Goal: Task Accomplishment & Management: Manage account settings

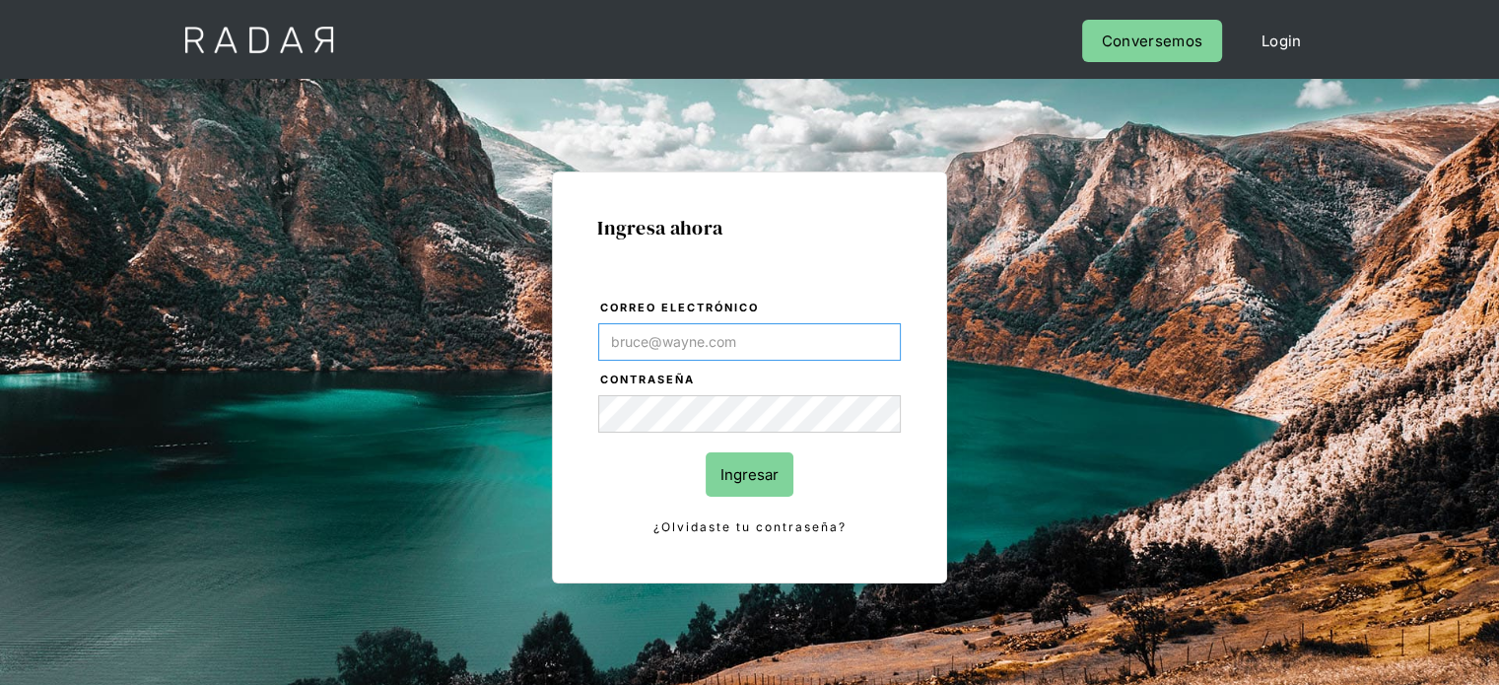
click at [755, 353] on input "Correo electrónico" at bounding box center [749, 341] width 303 height 37
type input "[EMAIL_ADDRESS][DOMAIN_NAME]"
click at [751, 463] on input "Ingresar" at bounding box center [750, 474] width 88 height 44
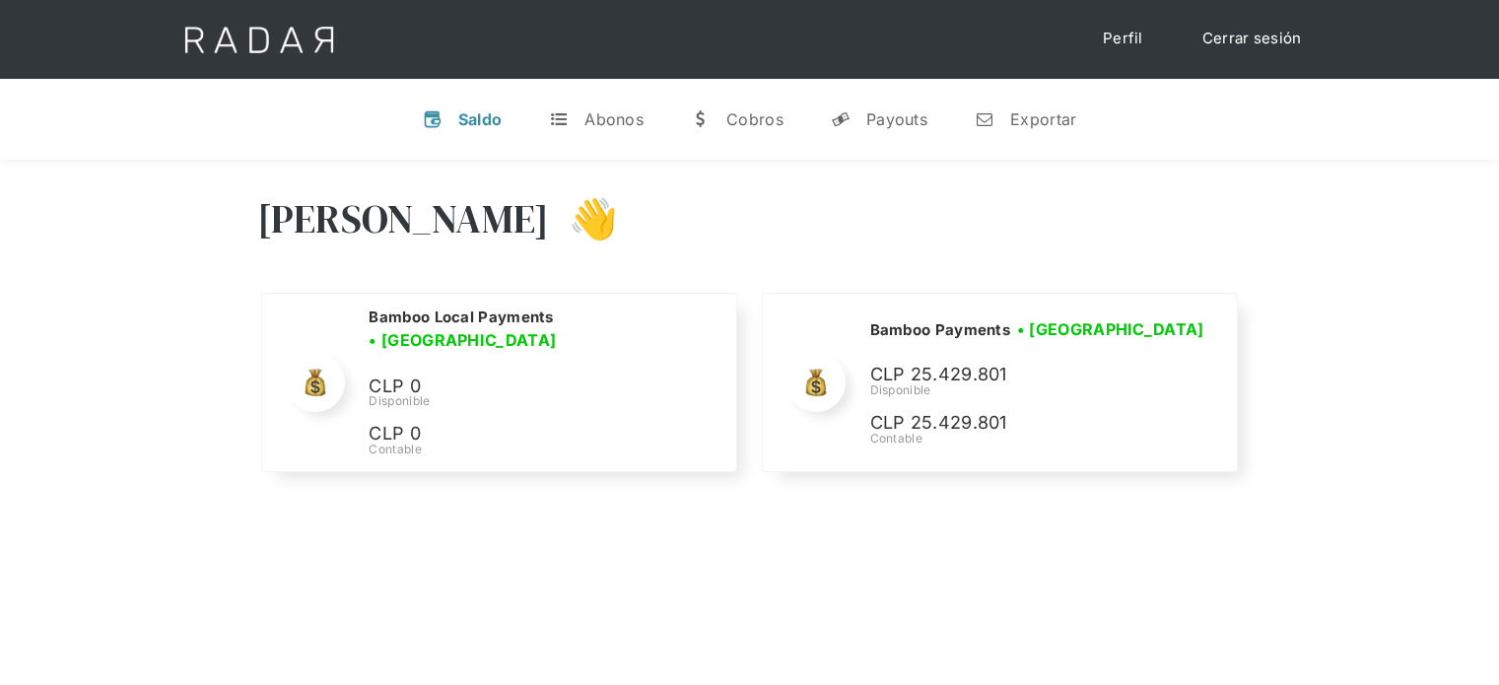
click at [1009, 228] on div "Hola Joaquín 👋" at bounding box center [750, 233] width 986 height 118
